Goal: Task Accomplishment & Management: Use online tool/utility

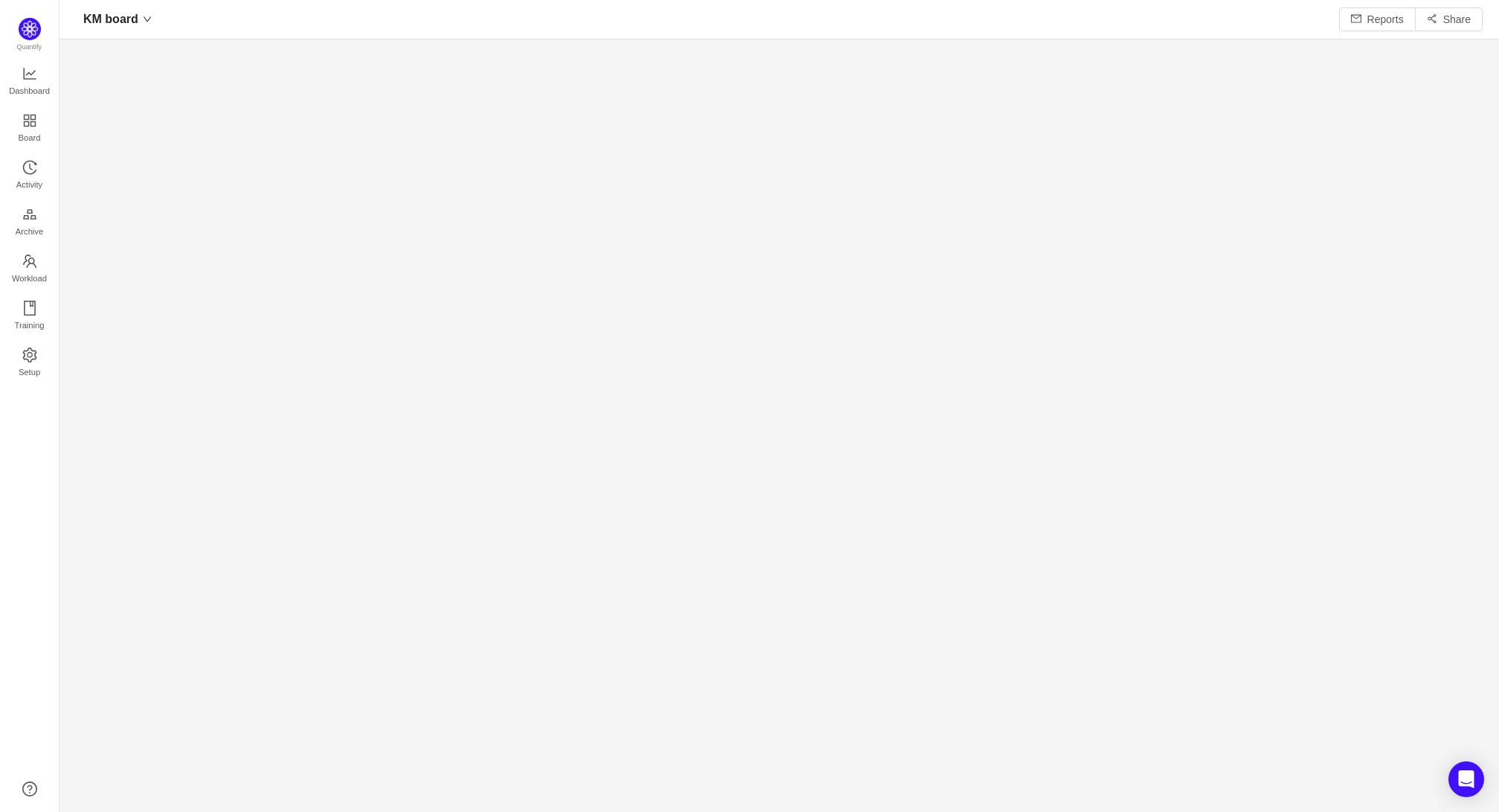
scroll to position [20, 20]
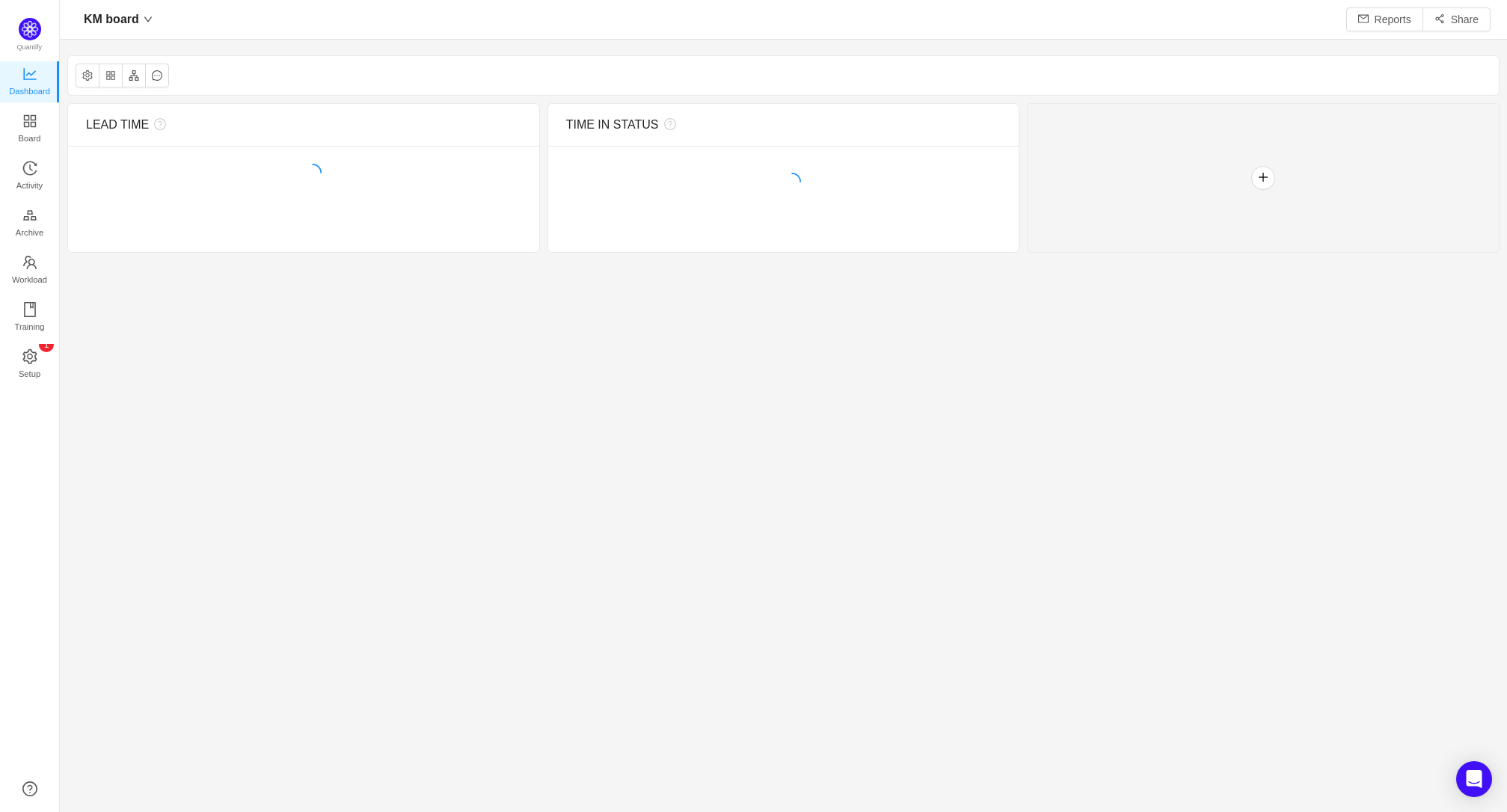
scroll to position [784, 1404]
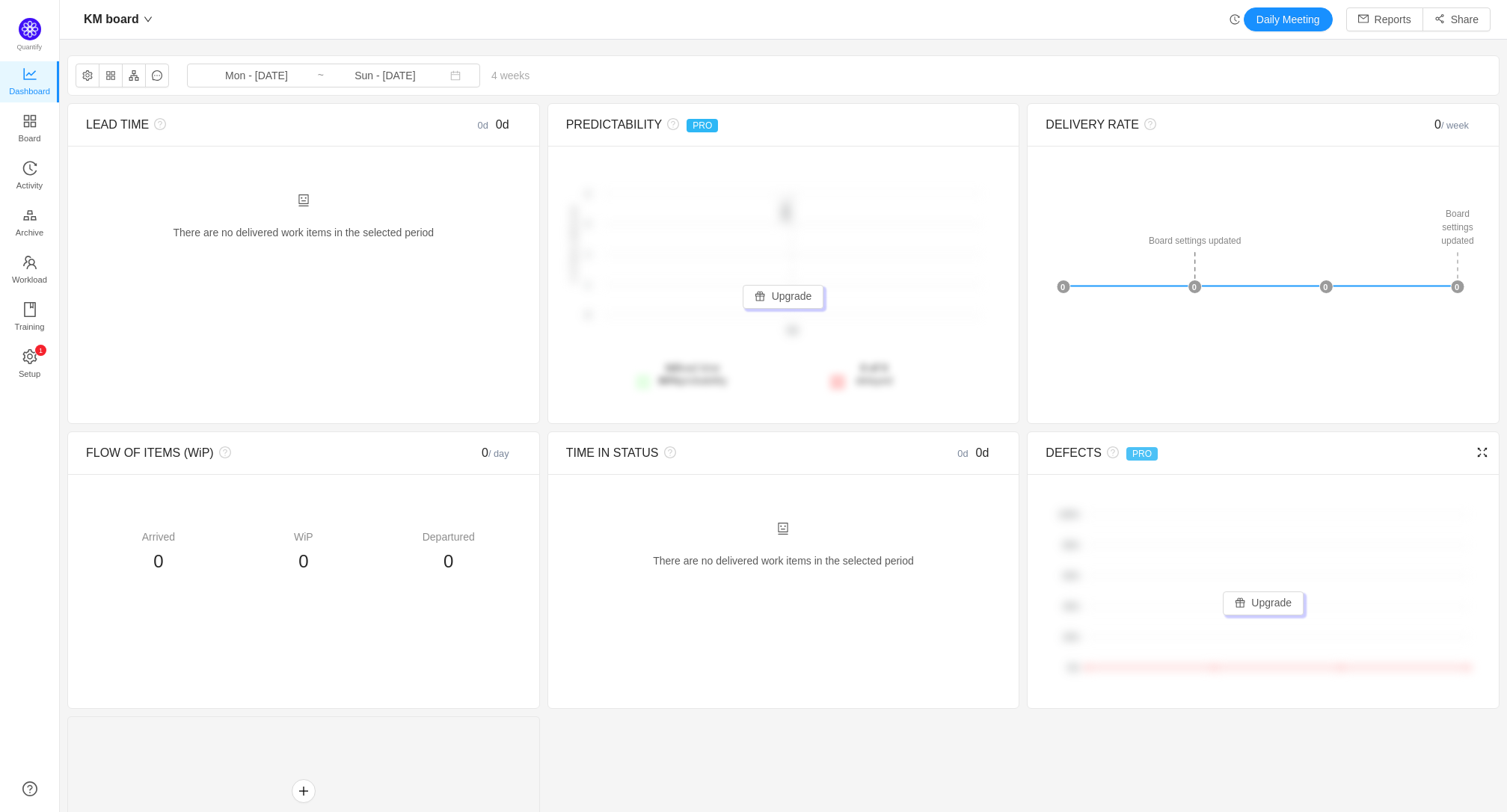
click at [1126, 452] on span "PRO" at bounding box center [1142, 453] width 32 height 13
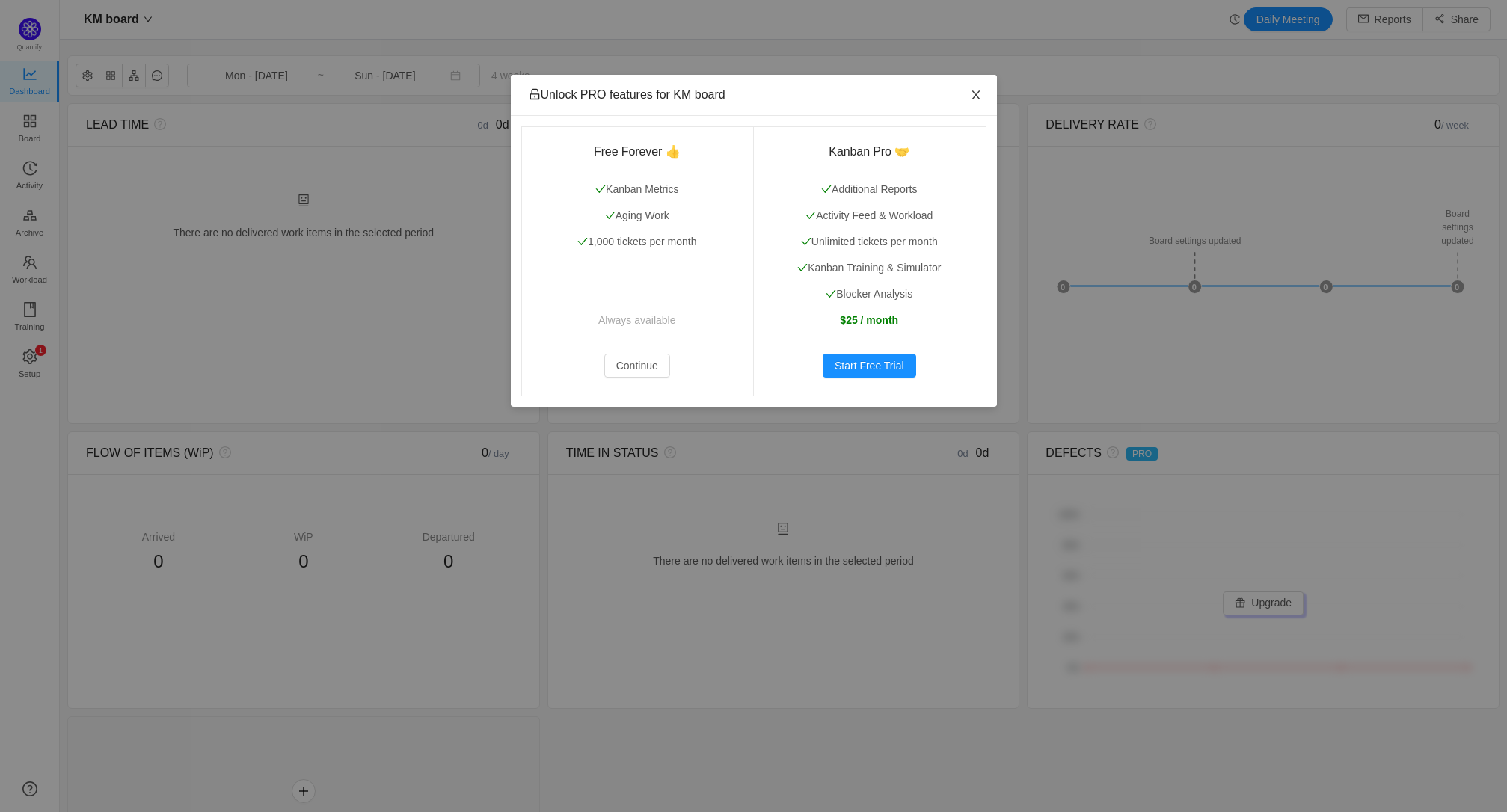
click at [973, 92] on icon "icon: close" at bounding box center [975, 95] width 8 height 9
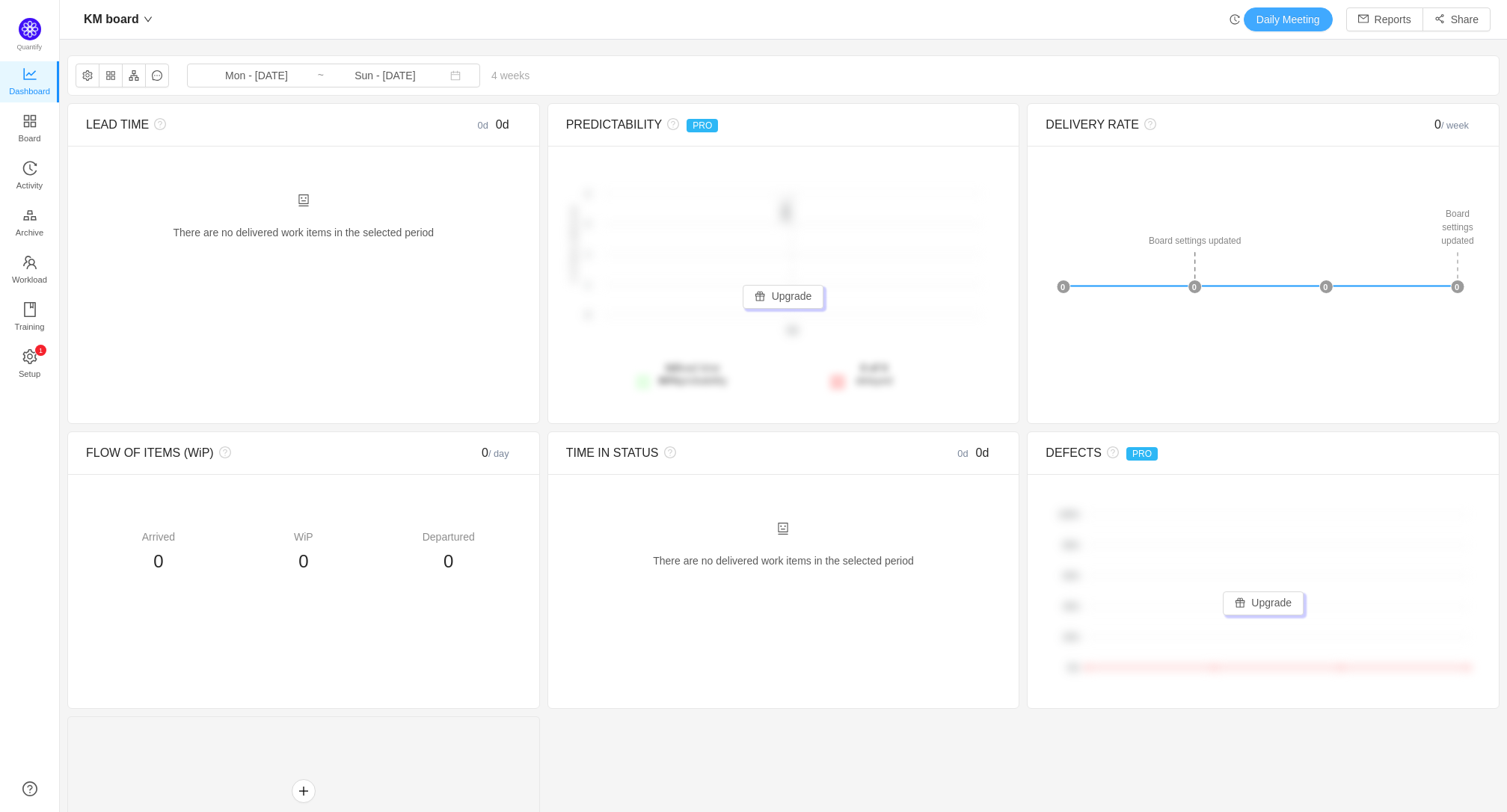
click at [1284, 21] on button "Daily Meeting" at bounding box center [1288, 19] width 89 height 24
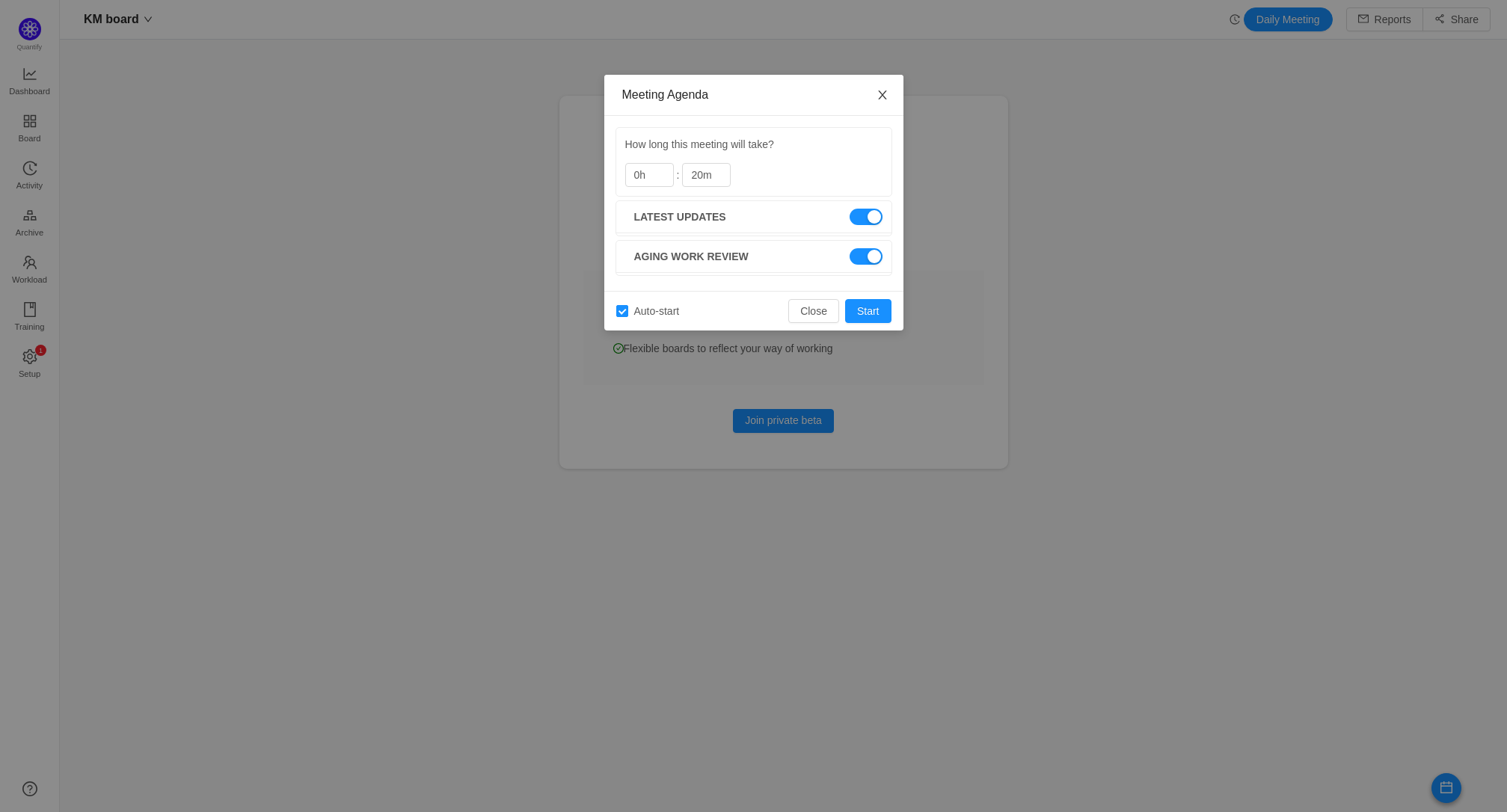
click at [884, 99] on icon "icon: close" at bounding box center [882, 95] width 8 height 9
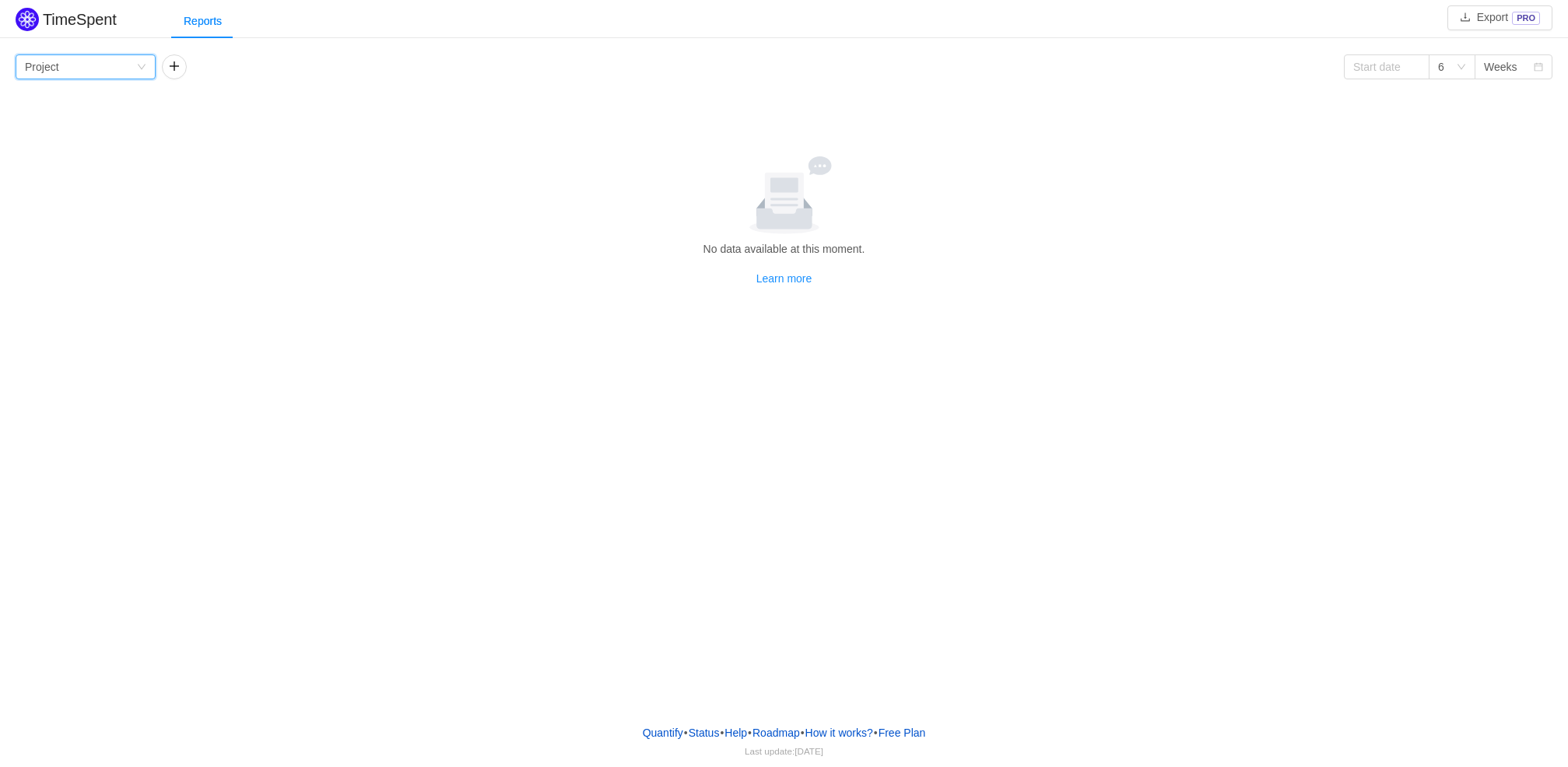
click at [74, 69] on div "Group by Project" at bounding box center [80, 67] width 111 height 23
click at [41, 198] on li "Person" at bounding box center [86, 196] width 140 height 25
click at [173, 71] on button "button" at bounding box center [174, 67] width 25 height 25
click at [312, 65] on button "button" at bounding box center [313, 67] width 25 height 25
click at [1047, 115] on div "Group by Person 6 Weeks No data available at this moment. Learn more Person [DA…" at bounding box center [784, 170] width 1537 height 233
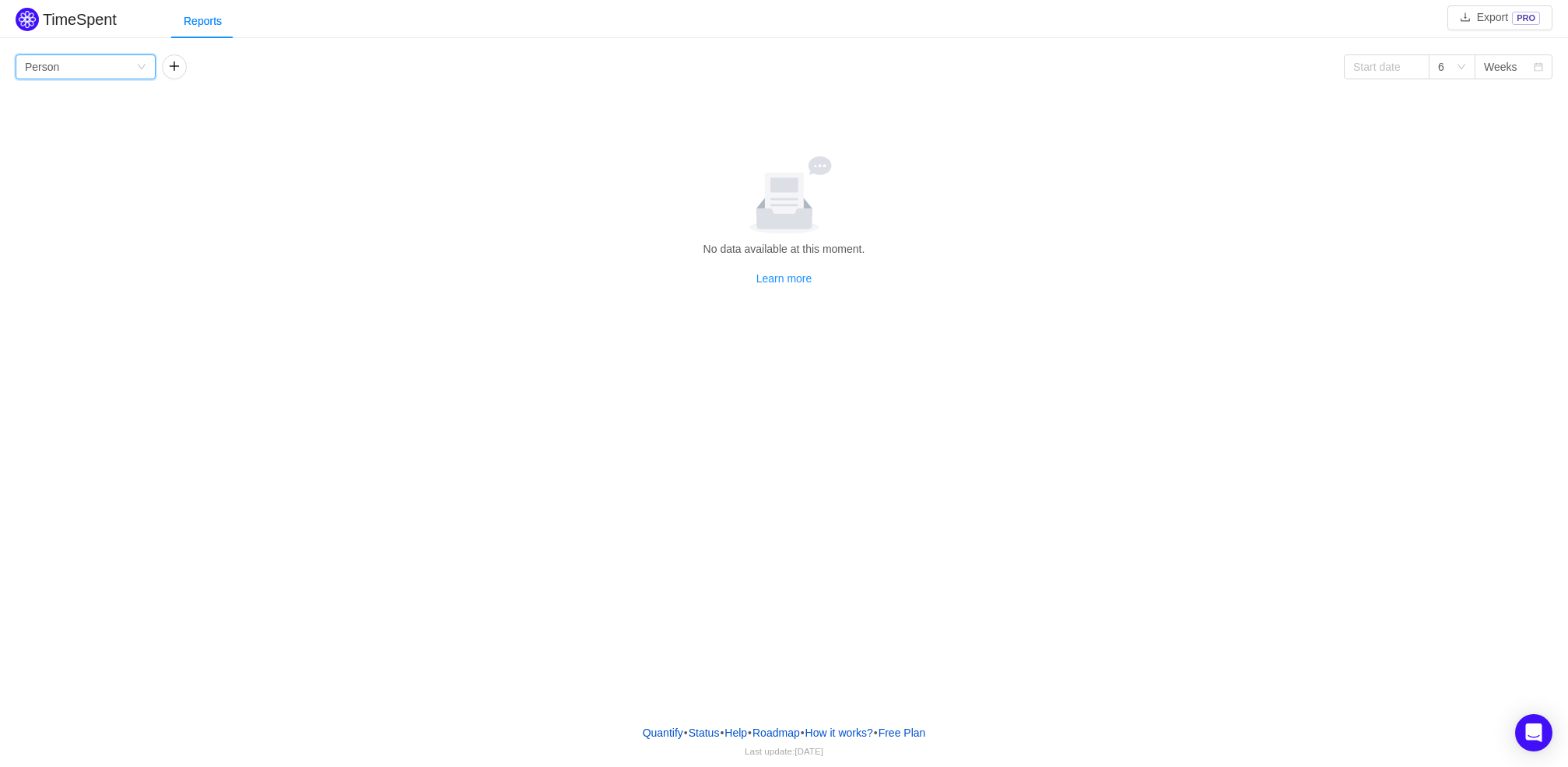
click at [138, 70] on icon "icon: down" at bounding box center [141, 67] width 9 height 9
click at [74, 196] on li "Person" at bounding box center [86, 196] width 140 height 25
click at [173, 70] on button "button" at bounding box center [174, 67] width 25 height 25
click at [442, 159] on div at bounding box center [784, 195] width 1524 height 78
click at [1395, 66] on input at bounding box center [1386, 67] width 86 height 25
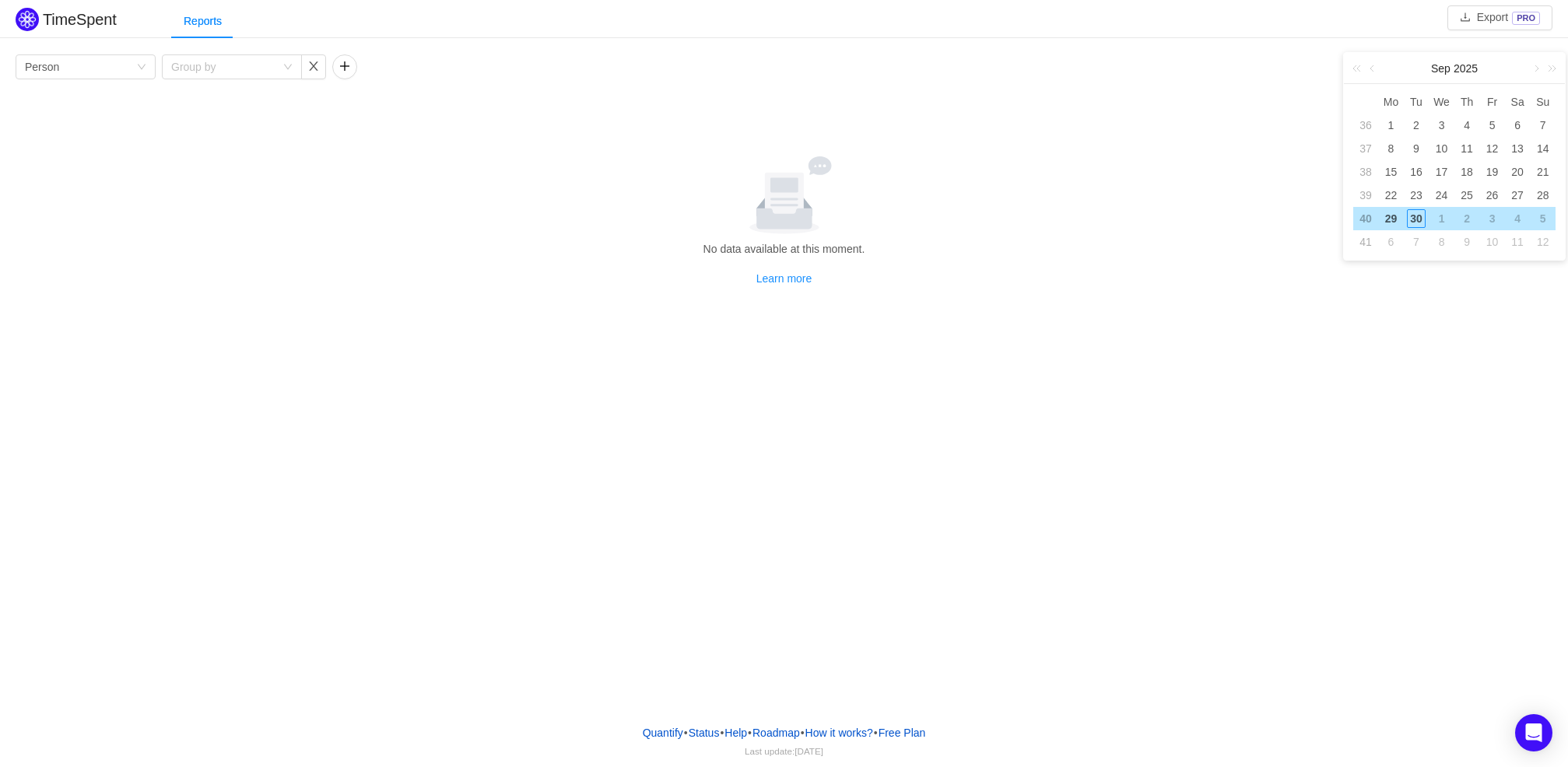
click at [1218, 109] on div "Group by Person Group by 6 Weeks No data available at this moment. Learn more P…" at bounding box center [784, 170] width 1537 height 233
click at [1247, 212] on div at bounding box center [784, 195] width 1524 height 78
click at [1405, 151] on div "Group by Person Group by 6 Weeks No data available at this moment. Learn more P…" at bounding box center [784, 170] width 1537 height 233
click at [1183, 187] on div at bounding box center [784, 195] width 1524 height 78
